Goal: Entertainment & Leisure: Consume media (video, audio)

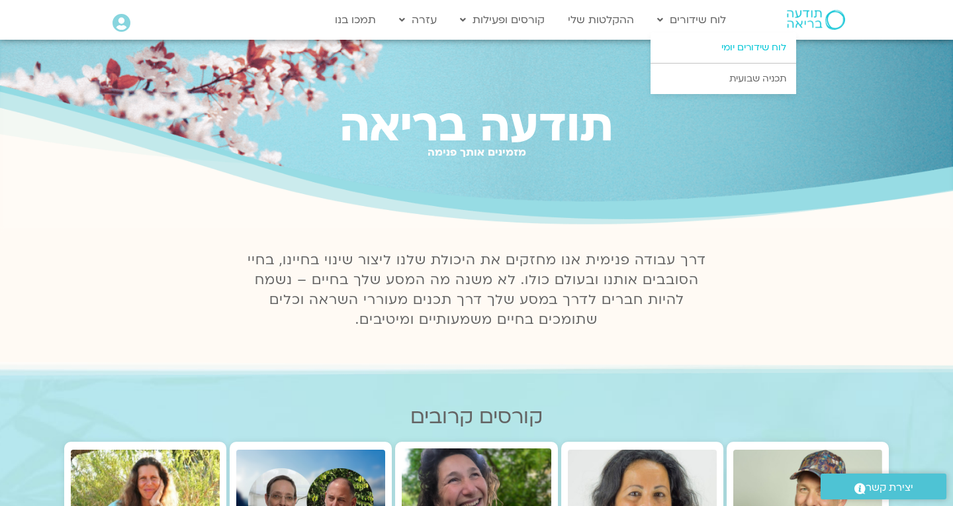
click at [759, 44] on link "לוח שידורים יומי" at bounding box center [724, 47] width 146 height 30
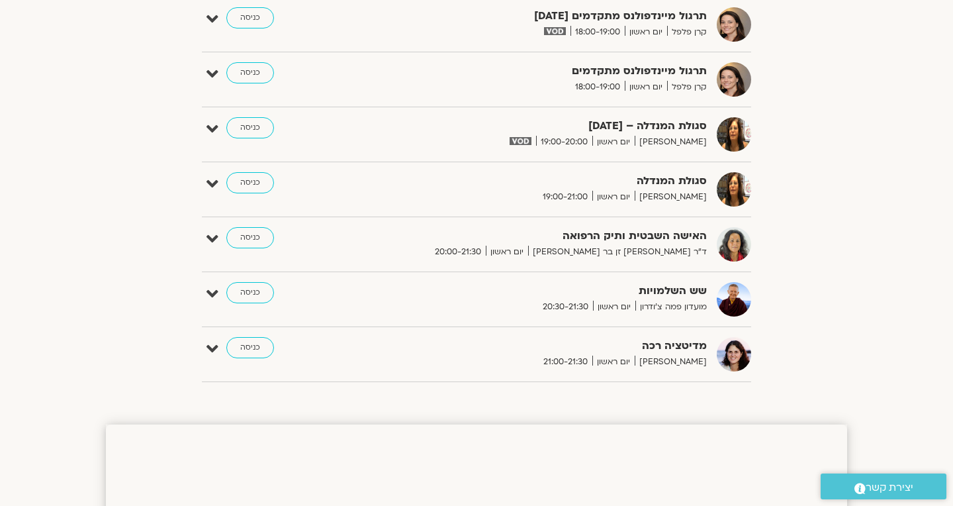
scroll to position [1127, 0]
click at [673, 293] on strong "שש השלמויות" at bounding box center [545, 292] width 324 height 18
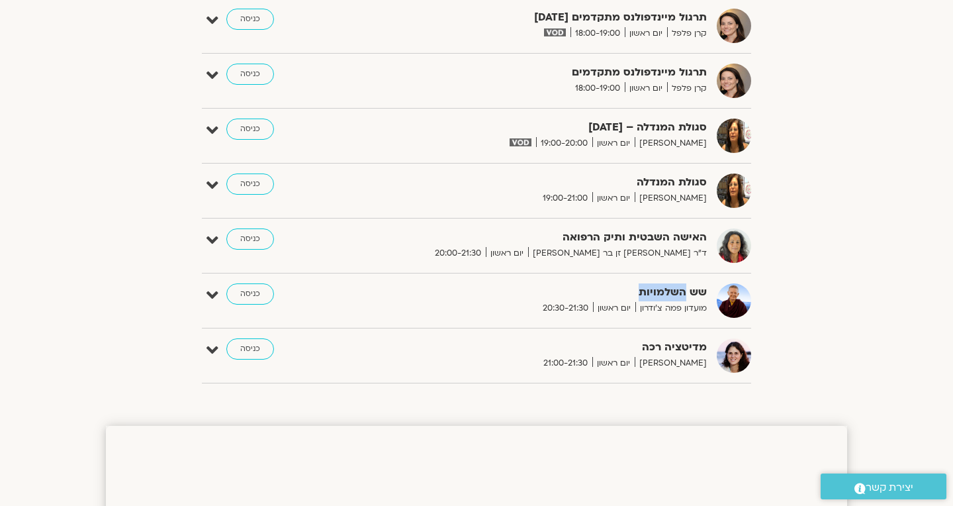
click at [673, 293] on strong "שש השלמויות" at bounding box center [545, 292] width 324 height 18
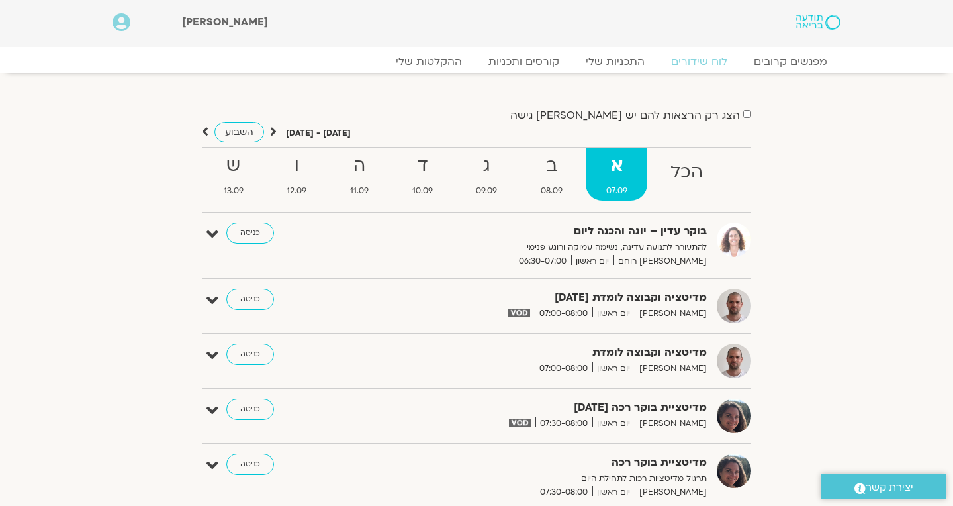
scroll to position [0, 0]
click at [440, 62] on link "ההקלטות שלי" at bounding box center [428, 62] width 111 height 16
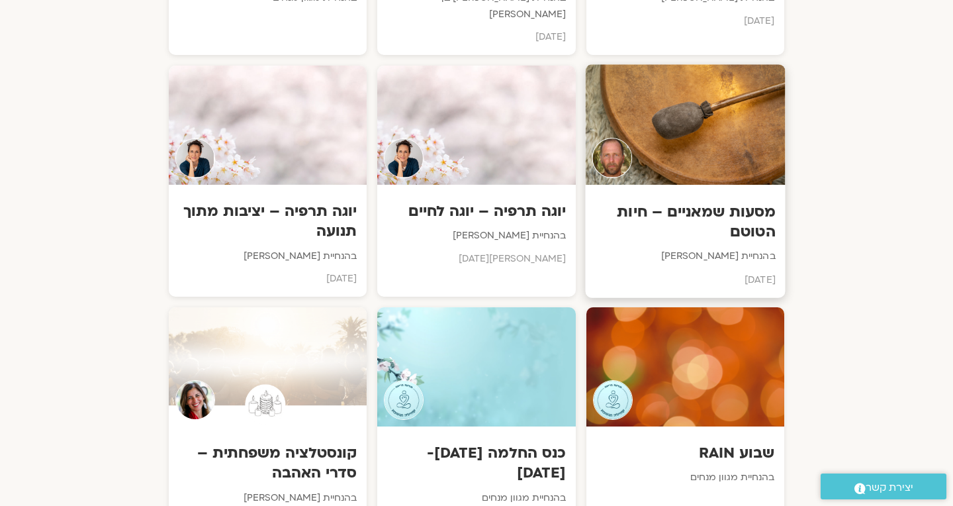
scroll to position [2033, 0]
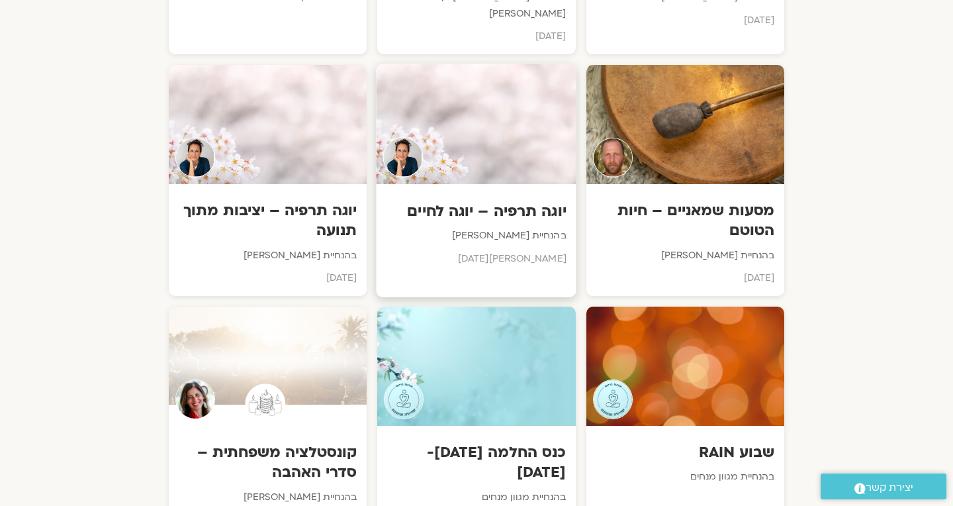
click at [548, 184] on div "יוגה תרפיה – יוגה לחיים בהנחיית יעל אלנברג מאי 2025" at bounding box center [477, 230] width 200 height 93
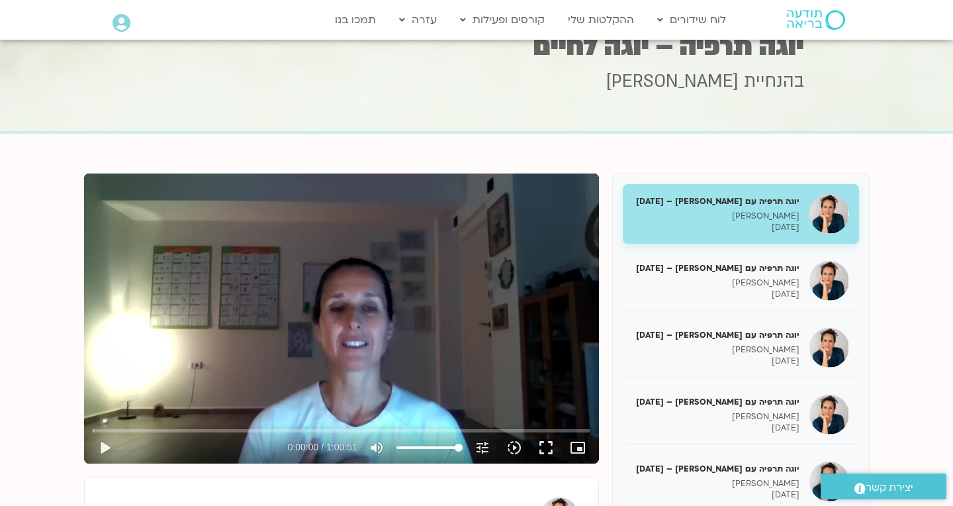
scroll to position [40, 0]
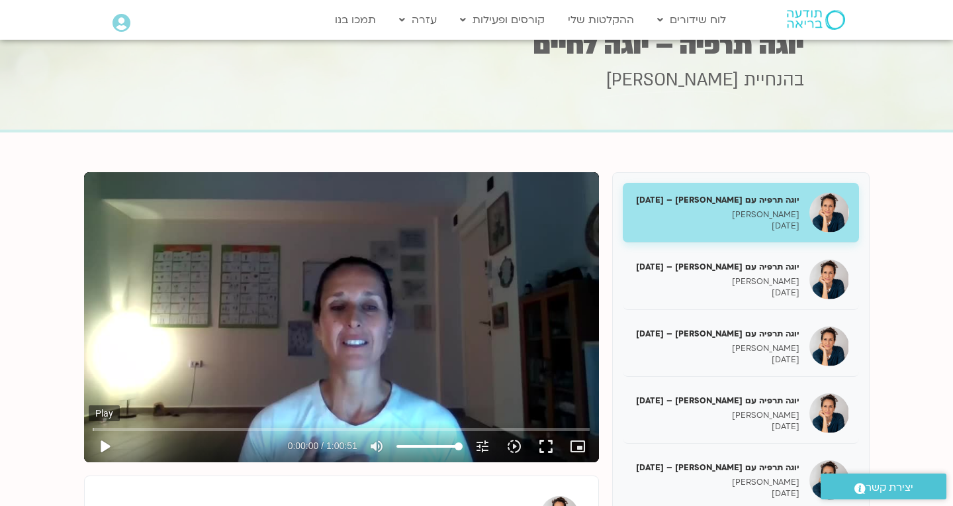
click at [103, 449] on button "play_arrow" at bounding box center [105, 446] width 32 height 32
click at [551, 450] on button "fullscreen" at bounding box center [546, 446] width 32 height 32
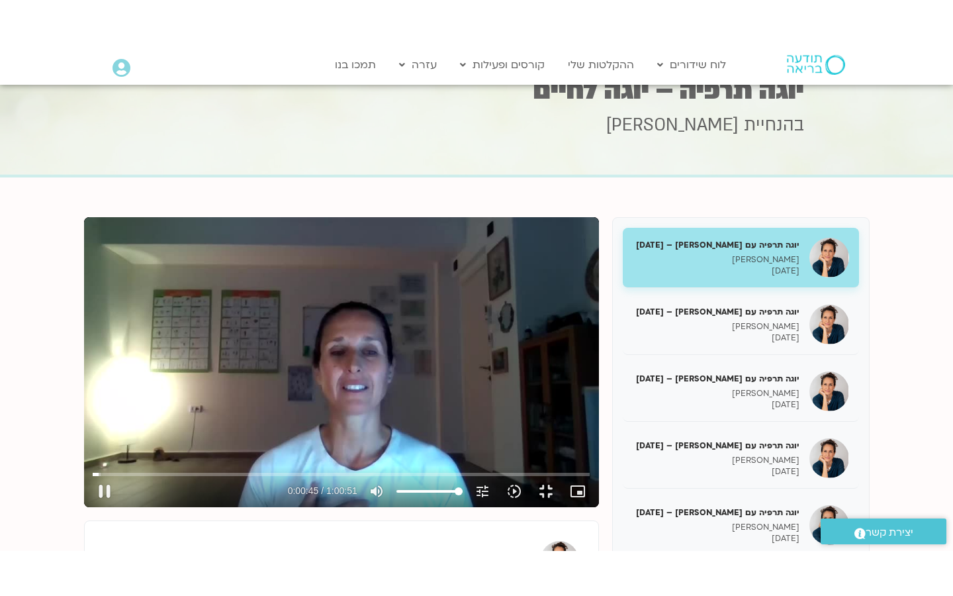
scroll to position [0, 0]
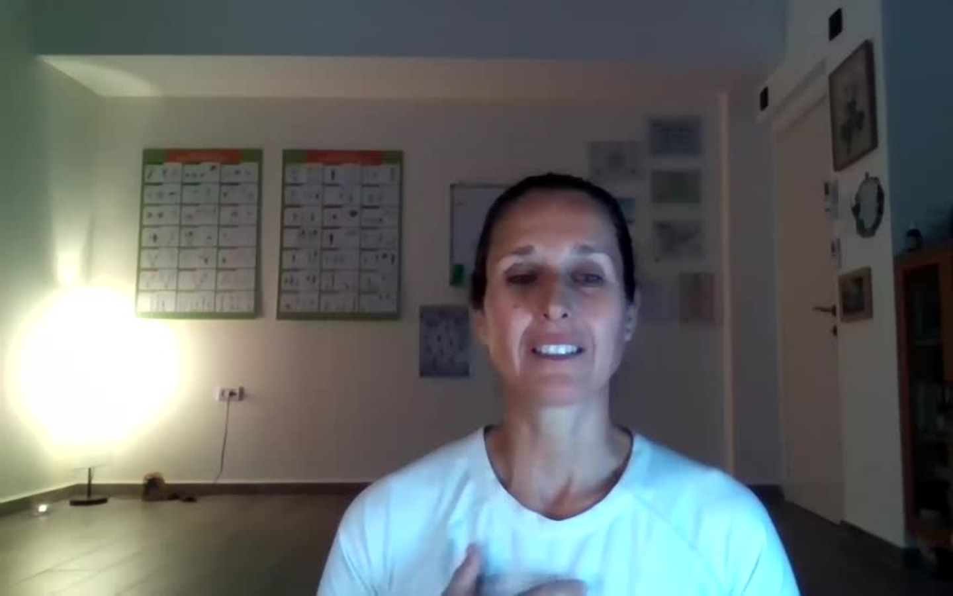
click at [28, 505] on button "pause" at bounding box center [25, 580] width 32 height 32
click at [27, 505] on button "pause" at bounding box center [25, 580] width 32 height 32
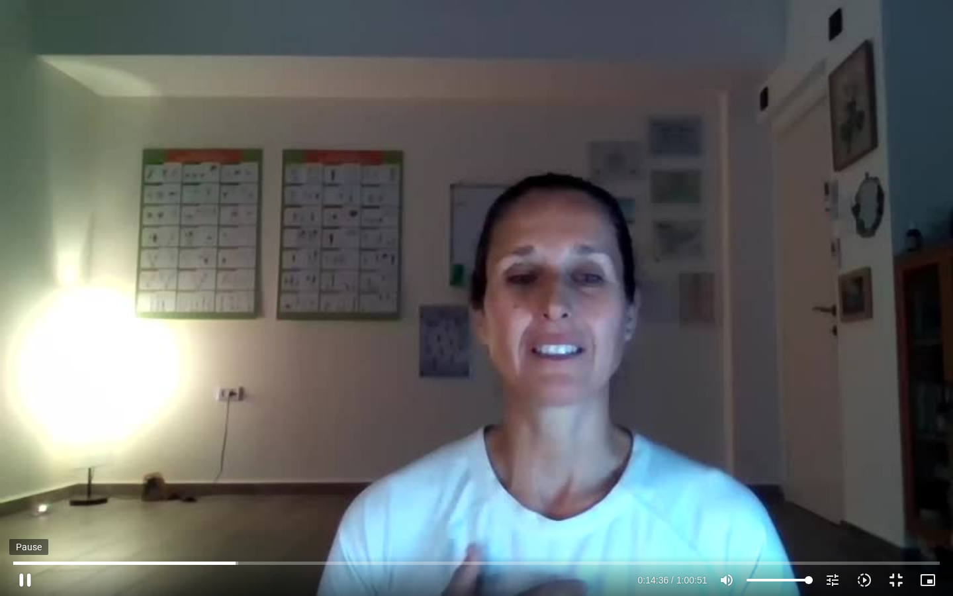
click at [26, 505] on button "pause" at bounding box center [25, 580] width 32 height 32
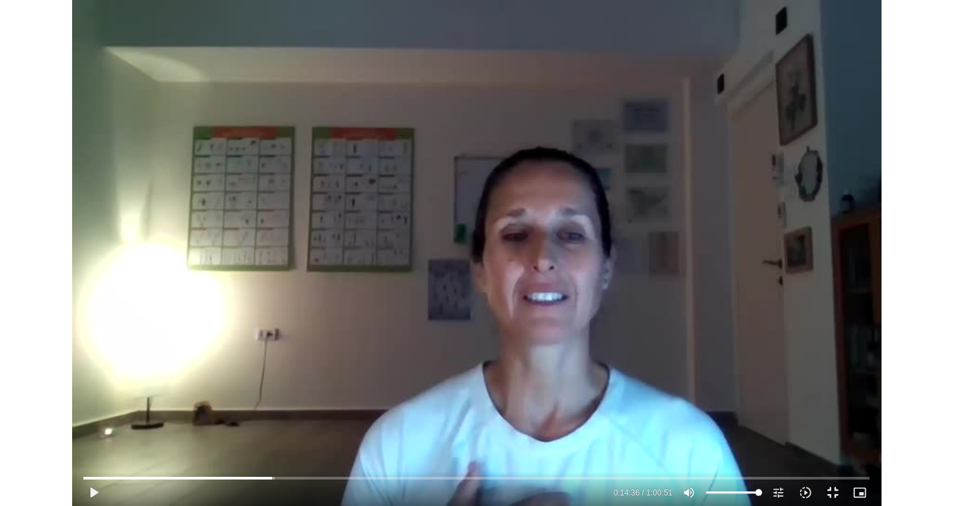
scroll to position [40, 0]
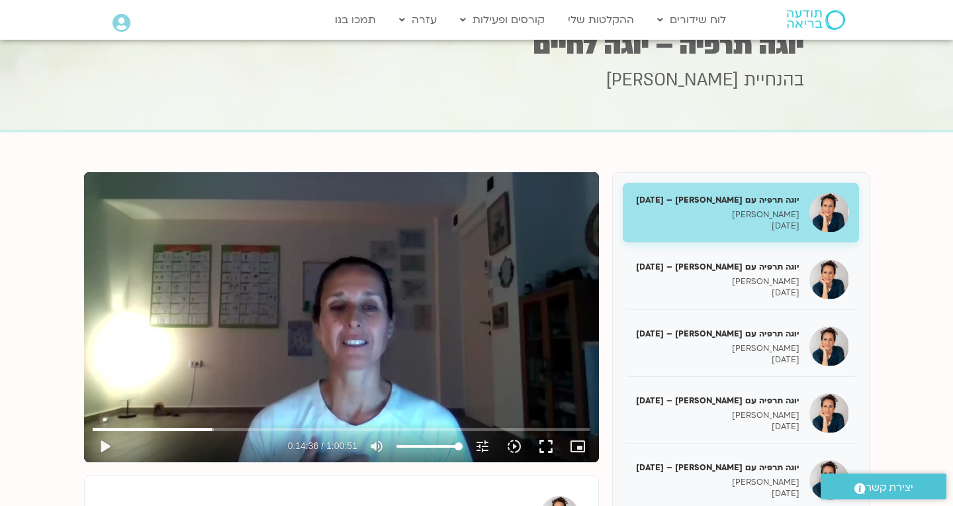
type input "876.239361167368"
